Goal: Find specific page/section: Find specific page/section

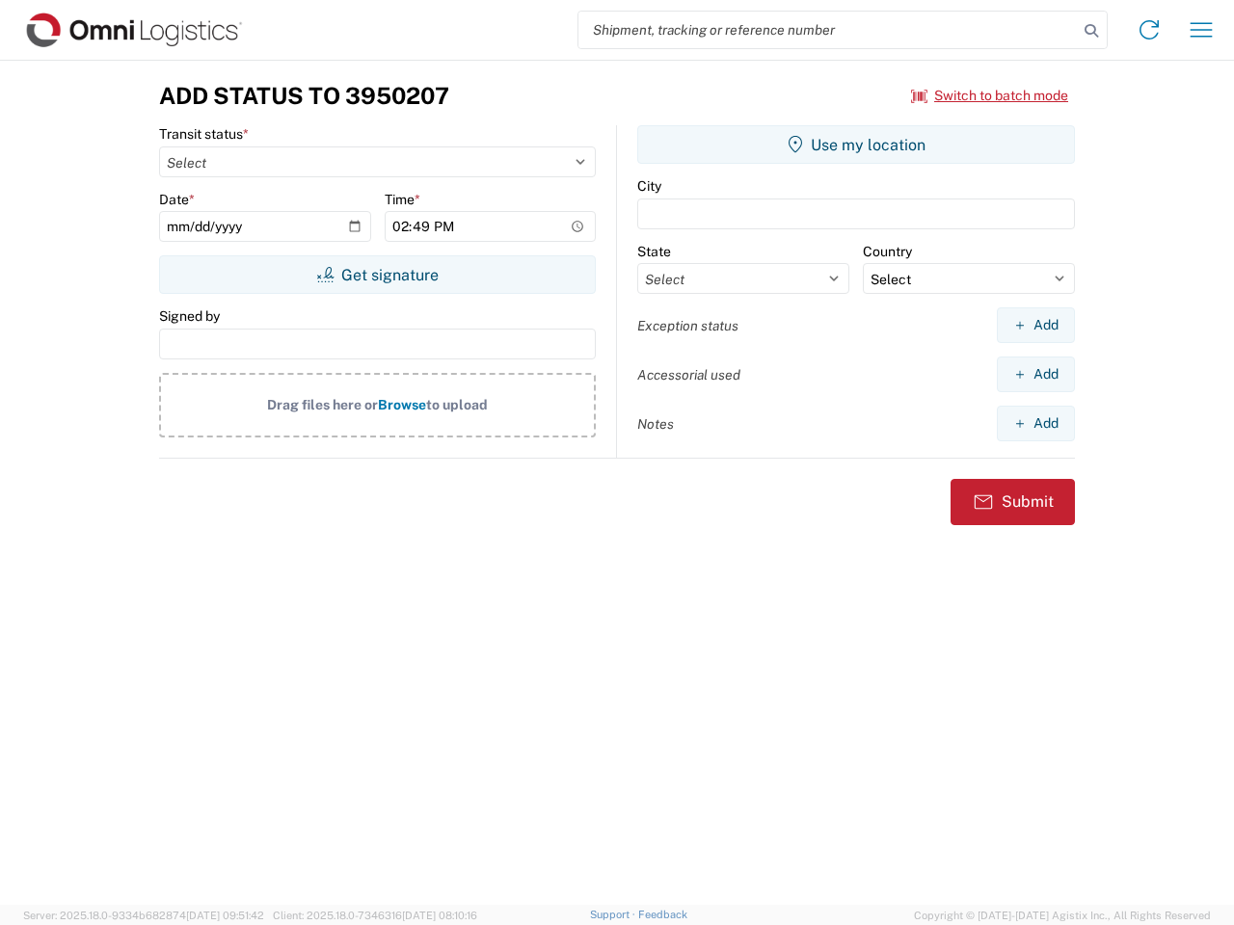
click at [828, 30] on input "search" at bounding box center [827, 30] width 499 height 37
click at [1091, 31] on icon at bounding box center [1091, 30] width 27 height 27
click at [1149, 30] on icon at bounding box center [1148, 29] width 31 height 31
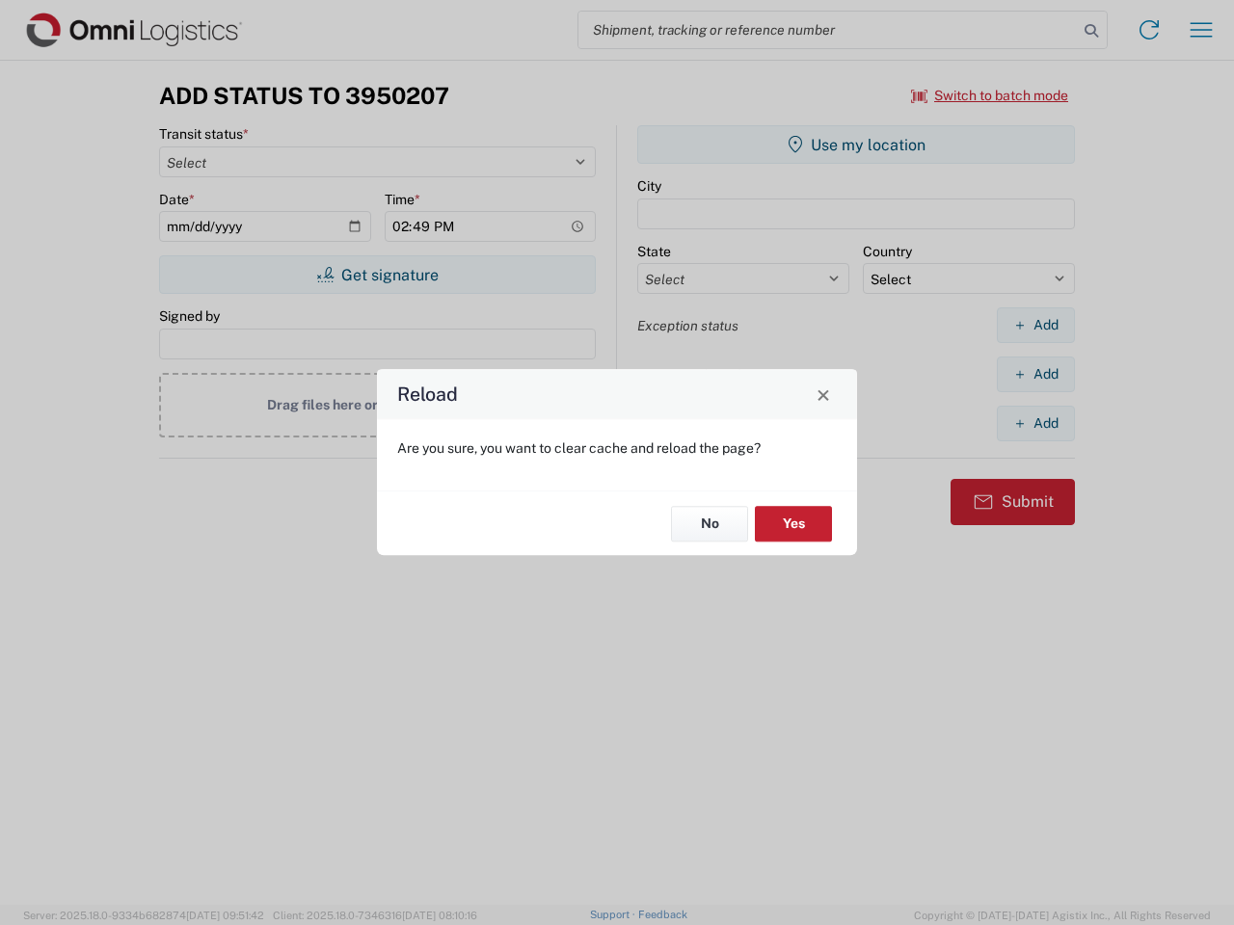
click at [1201, 30] on div "Reload Are you sure, you want to clear cache and reload the page? No Yes" at bounding box center [617, 462] width 1234 height 925
click at [990, 95] on div "Reload Are you sure, you want to clear cache and reload the page? No Yes" at bounding box center [617, 462] width 1234 height 925
click at [377, 275] on div "Reload Are you sure, you want to clear cache and reload the page? No Yes" at bounding box center [617, 462] width 1234 height 925
click at [856, 145] on div "Reload Are you sure, you want to clear cache and reload the page? No Yes" at bounding box center [617, 462] width 1234 height 925
click at [1035, 325] on div "Reload Are you sure, you want to clear cache and reload the page? No Yes" at bounding box center [617, 462] width 1234 height 925
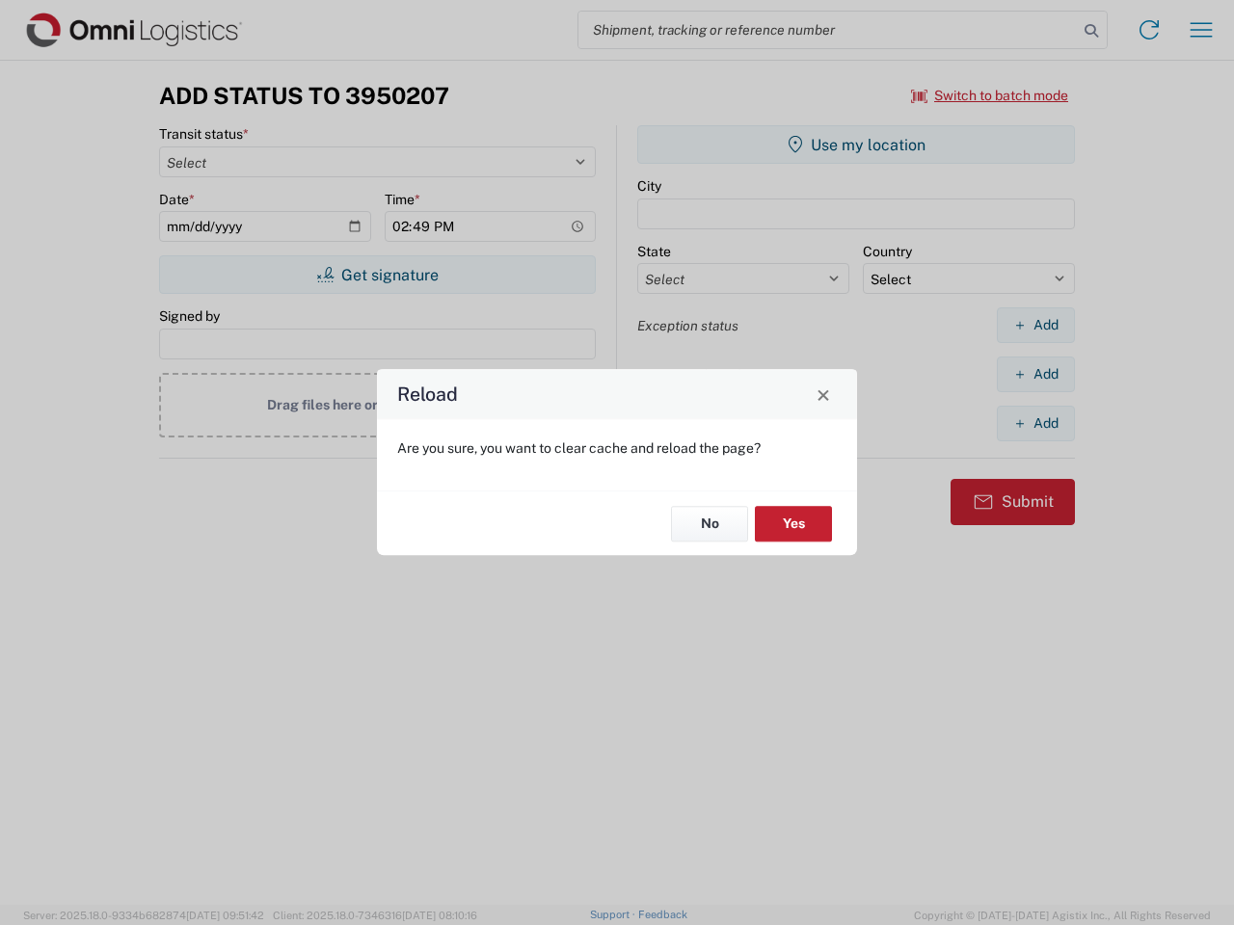
click at [1035, 374] on div "Reload Are you sure, you want to clear cache and reload the page? No Yes" at bounding box center [617, 462] width 1234 height 925
click at [1035, 423] on div "Reload Are you sure, you want to clear cache and reload the page? No Yes" at bounding box center [617, 462] width 1234 height 925
